Goal: Find specific page/section: Find specific page/section

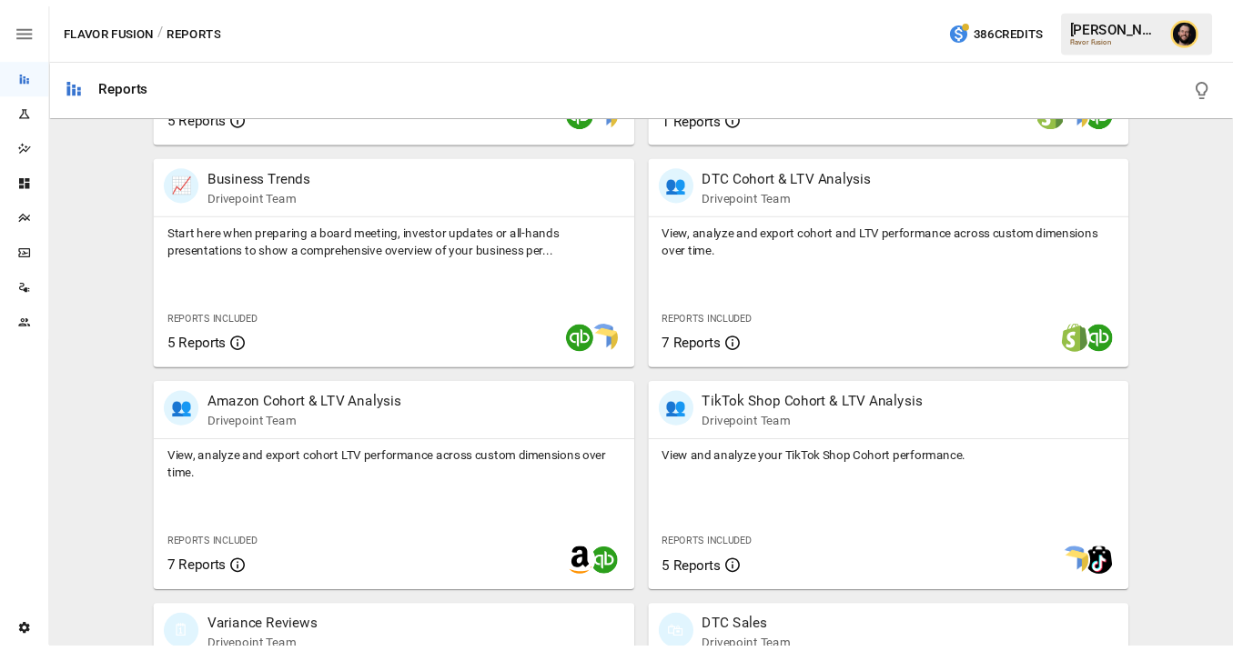
scroll to position [560, 0]
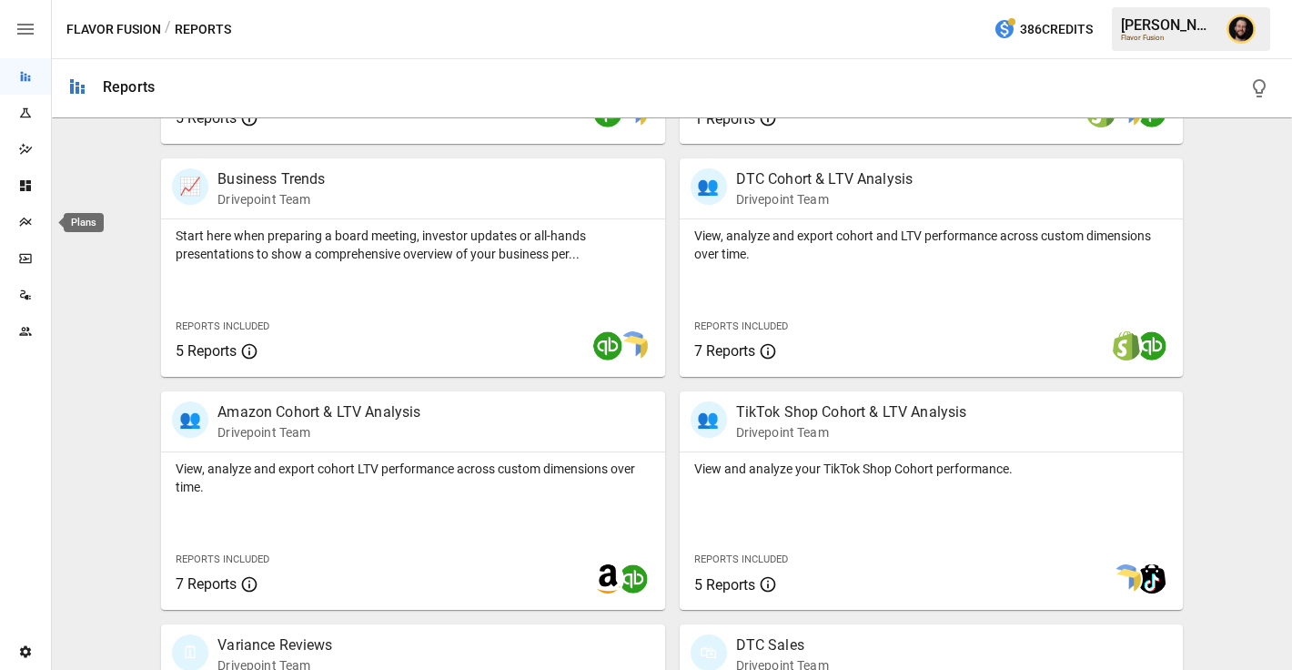
click at [27, 230] on div "Plans" at bounding box center [25, 222] width 51 height 36
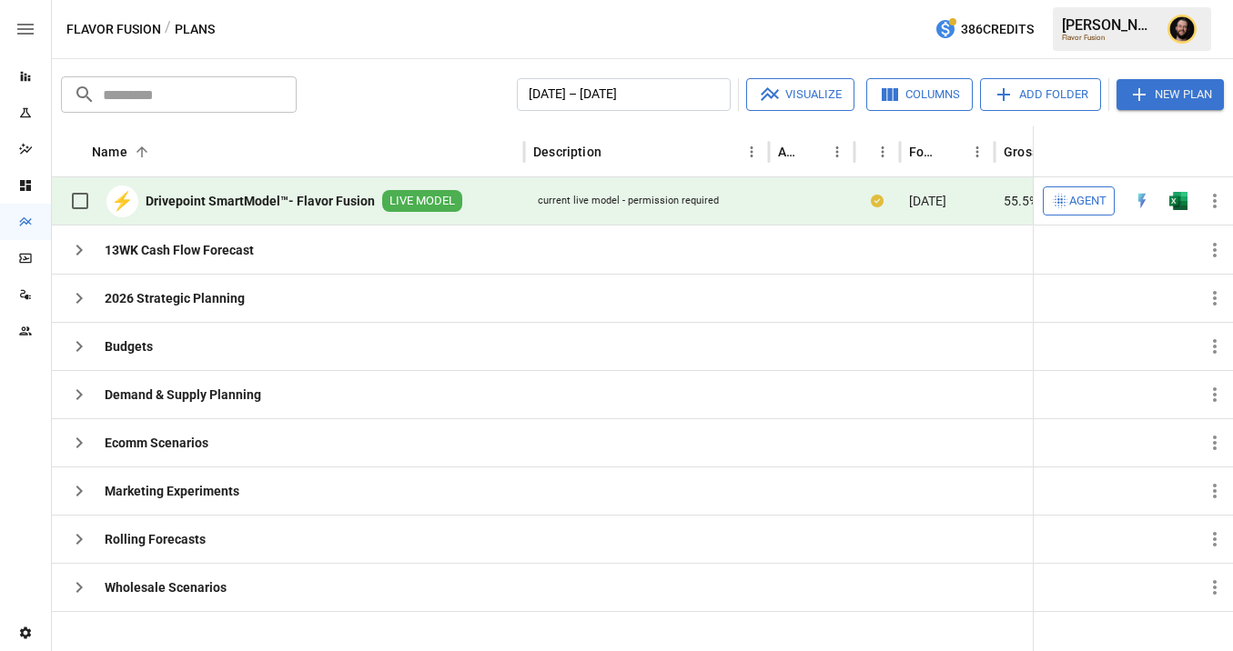
click at [1092, 204] on span "Agent" at bounding box center [1087, 201] width 37 height 21
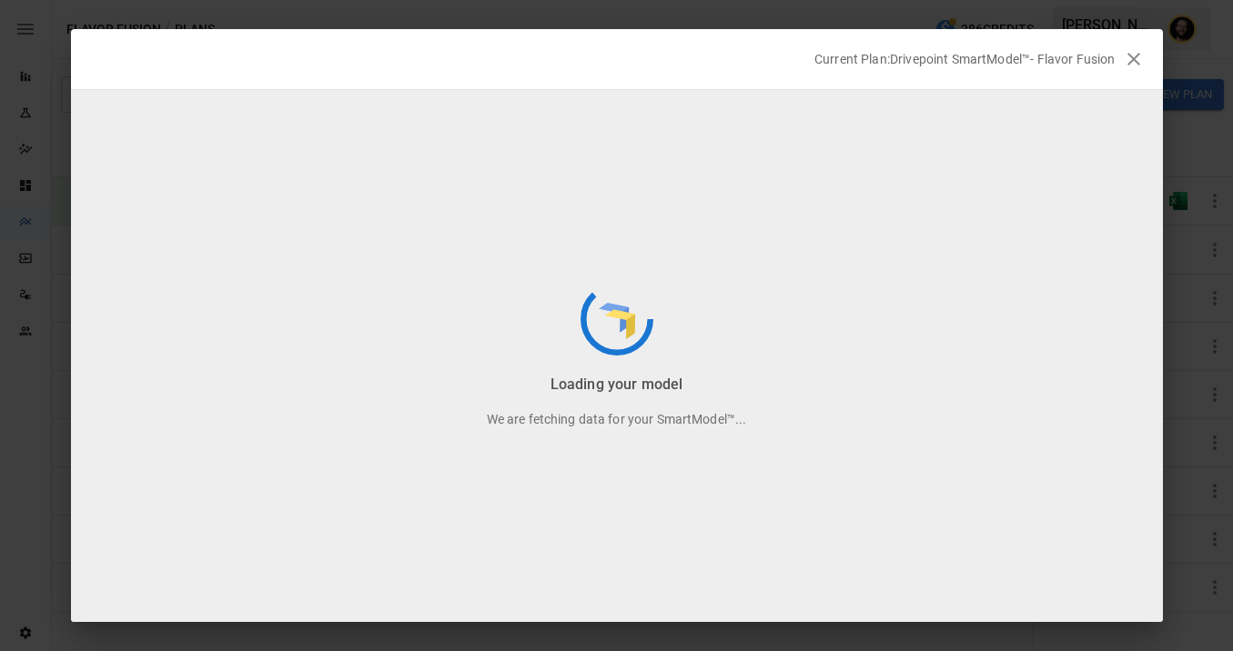
scroll to position [5, 0]
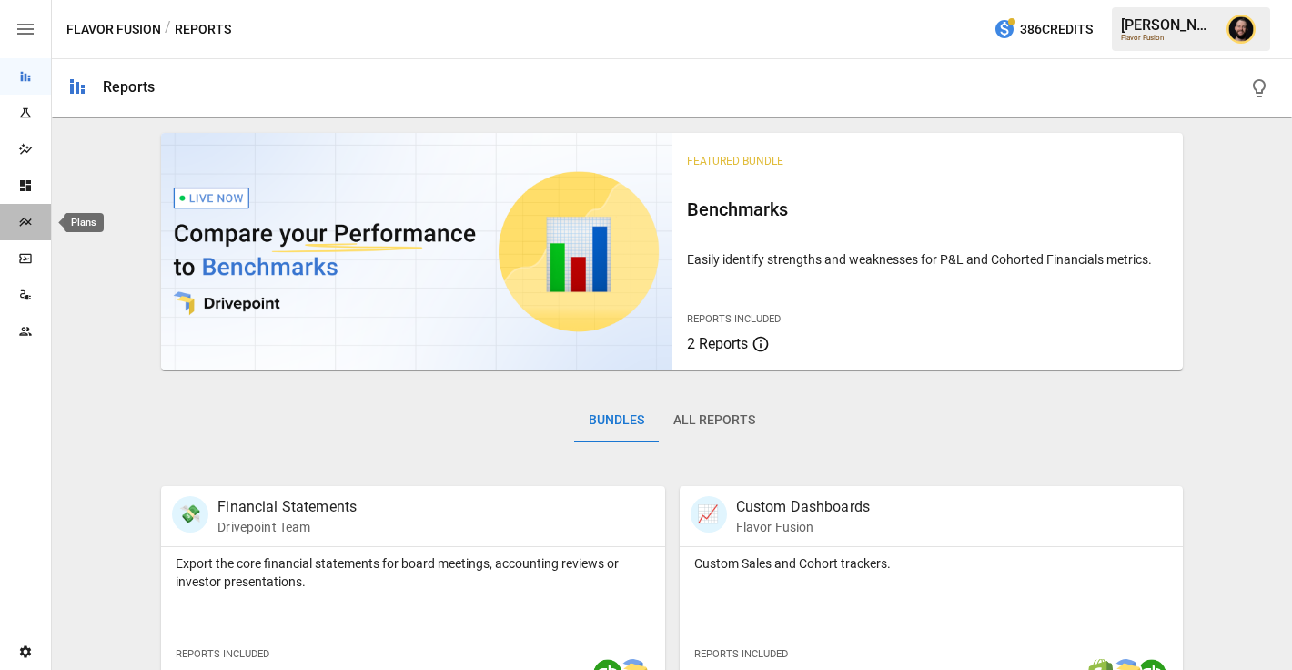
click at [10, 219] on div "Plans" at bounding box center [25, 222] width 51 height 15
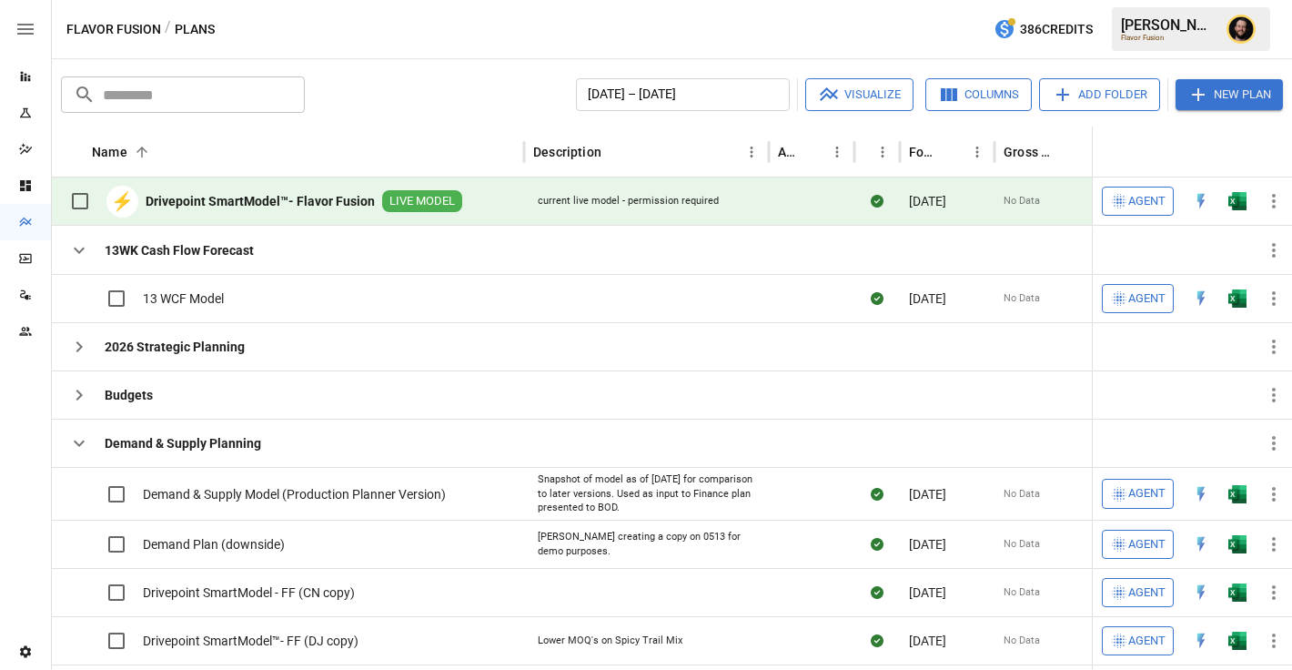
click at [1226, 203] on button "button" at bounding box center [1237, 200] width 58 height 27
click at [1242, 298] on img "Open in Excel" at bounding box center [1237, 298] width 18 height 18
click at [1231, 491] on img "Open in Excel" at bounding box center [1237, 494] width 18 height 18
click at [82, 436] on icon "button" at bounding box center [79, 443] width 22 height 22
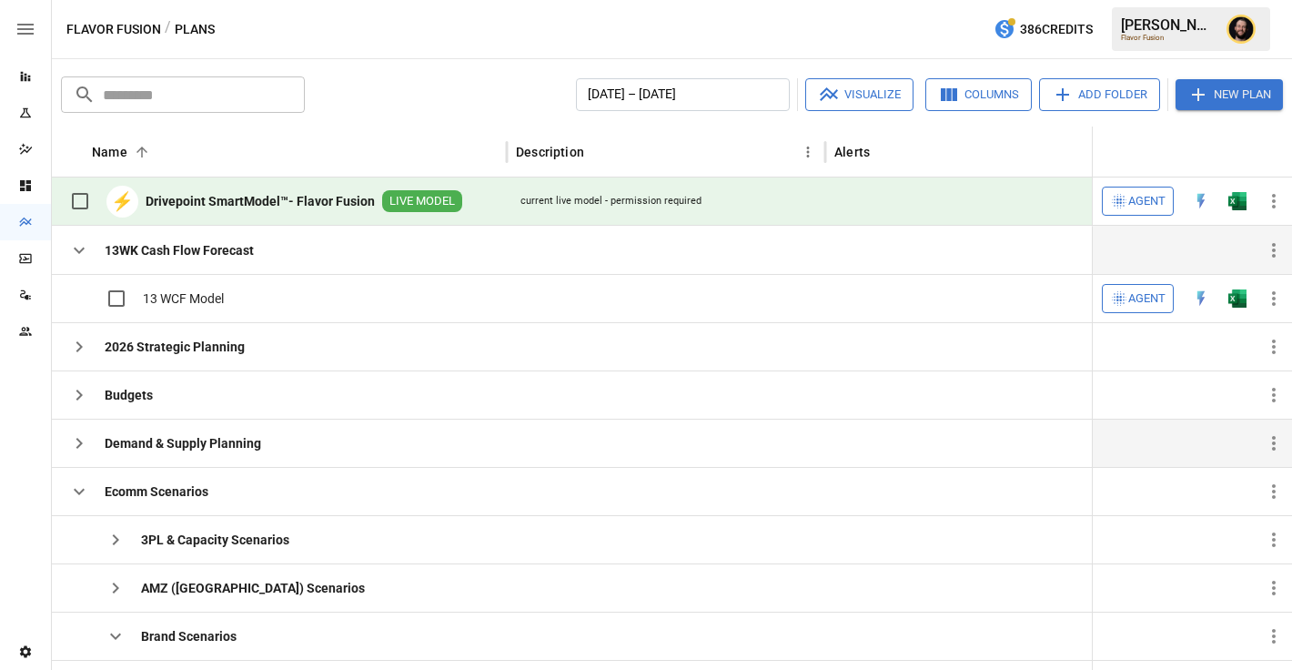
click at [78, 247] on icon "button" at bounding box center [79, 250] width 22 height 22
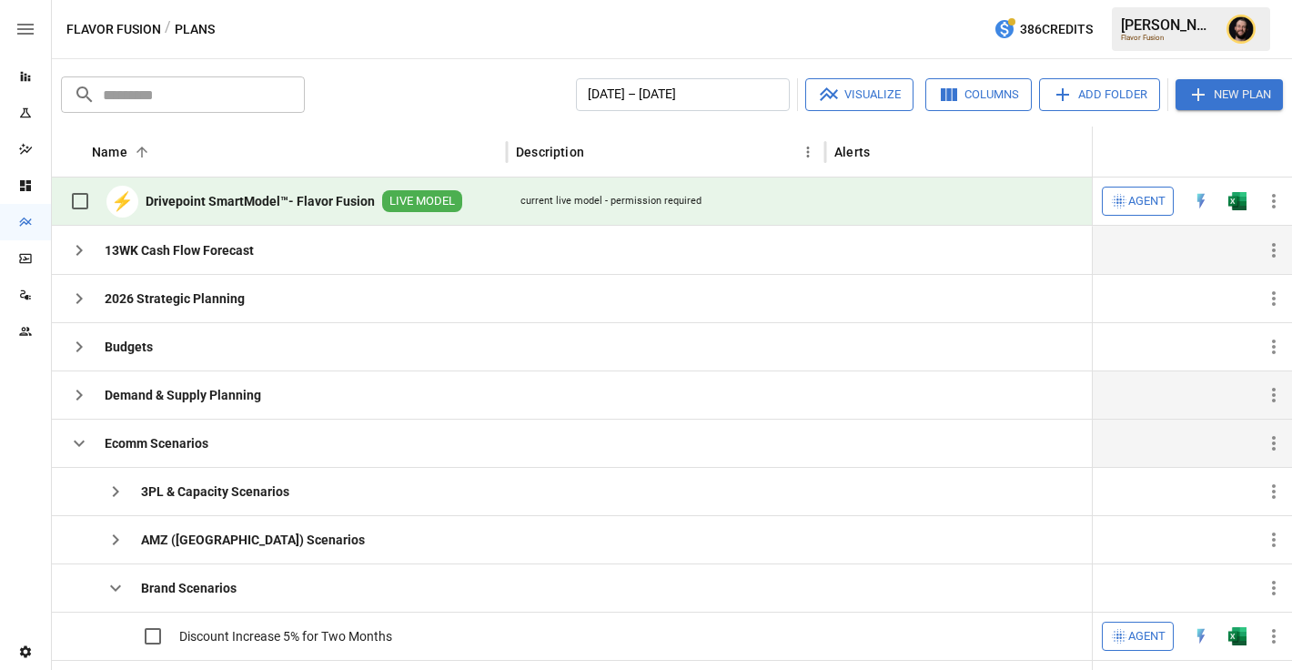
click at [77, 439] on icon "button" at bounding box center [79, 443] width 22 height 22
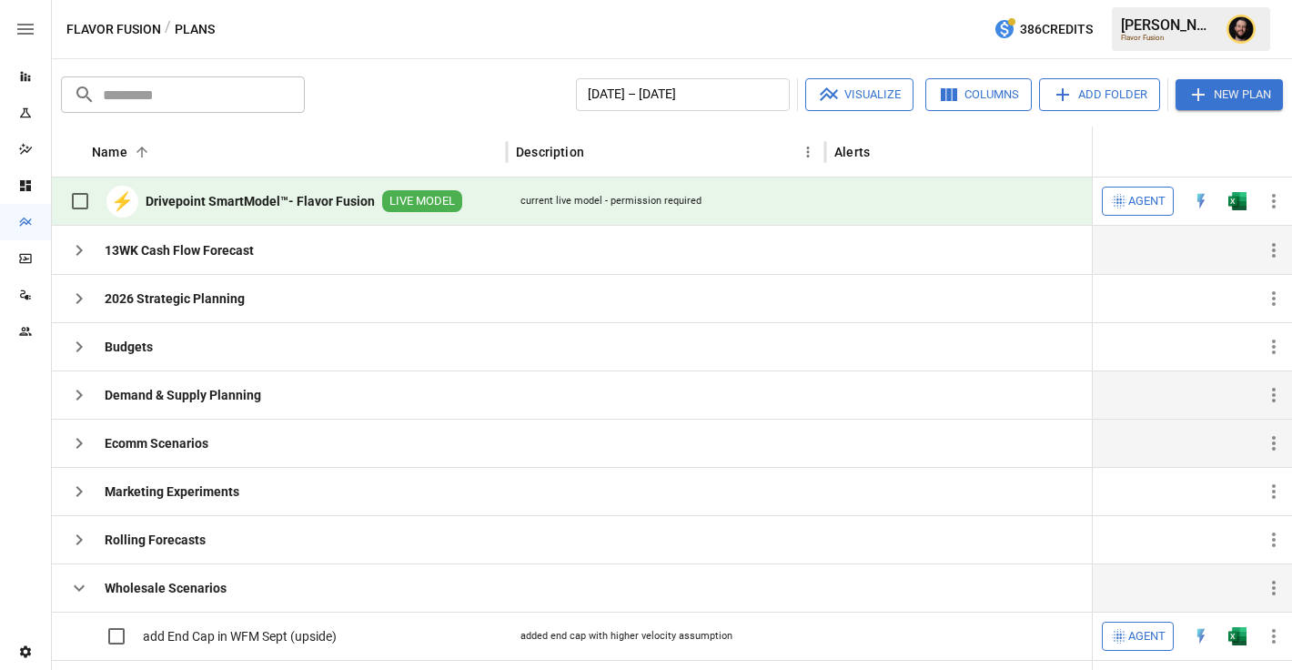
click at [83, 585] on icon "button" at bounding box center [79, 588] width 11 height 6
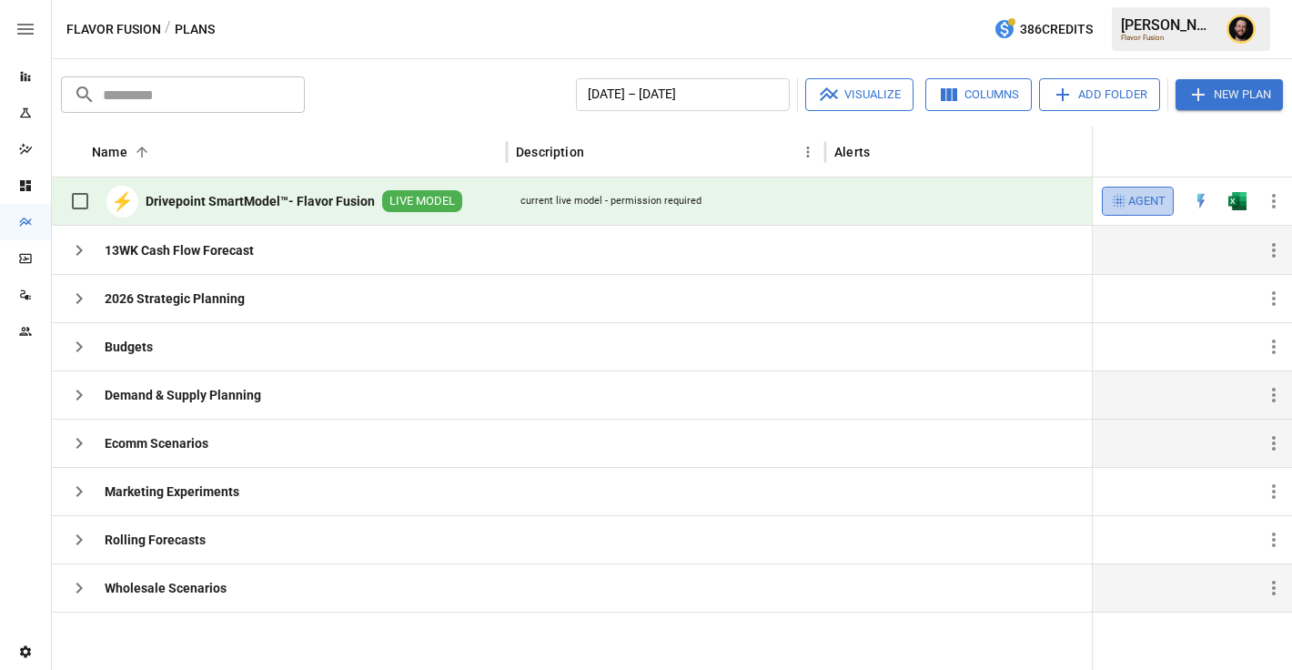
click at [1146, 200] on span "Agent" at bounding box center [1146, 201] width 37 height 21
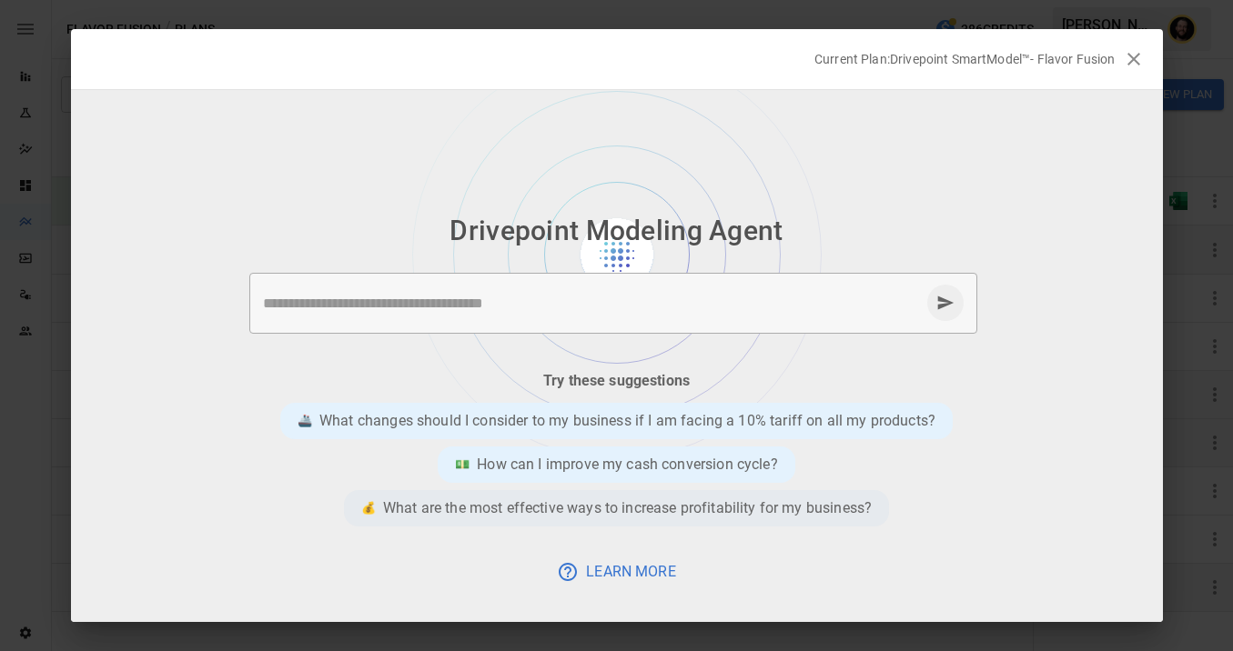
click at [568, 509] on p "What are the most effective ways to increase profitability for my business?" at bounding box center [627, 509] width 489 height 22
